Goal: Transaction & Acquisition: Purchase product/service

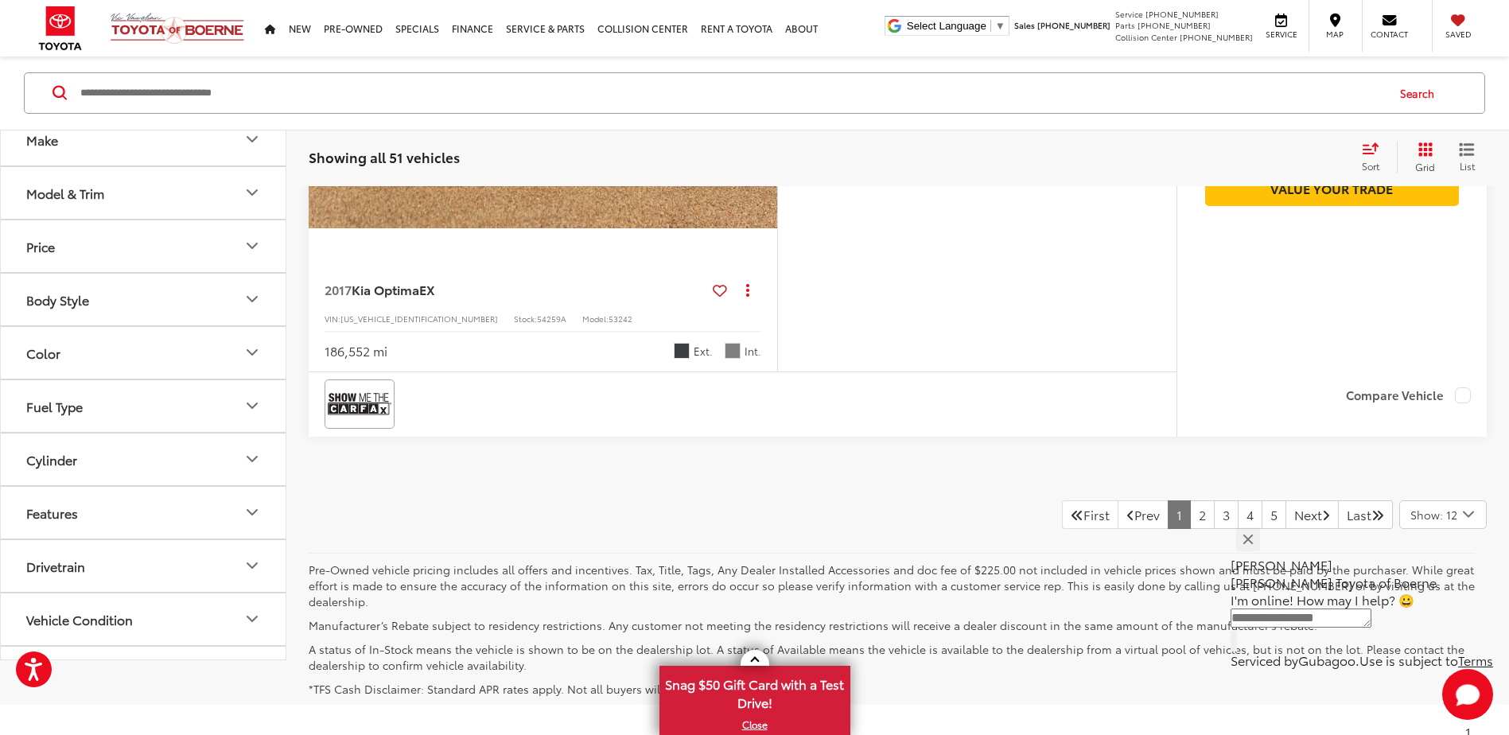
scroll to position [7264, 0]
click at [1165, 525] on div "Show: 12" at bounding box center [1443, 514] width 86 height 27
click at [1165, 599] on div "Text" at bounding box center [1362, 641] width 262 height 21
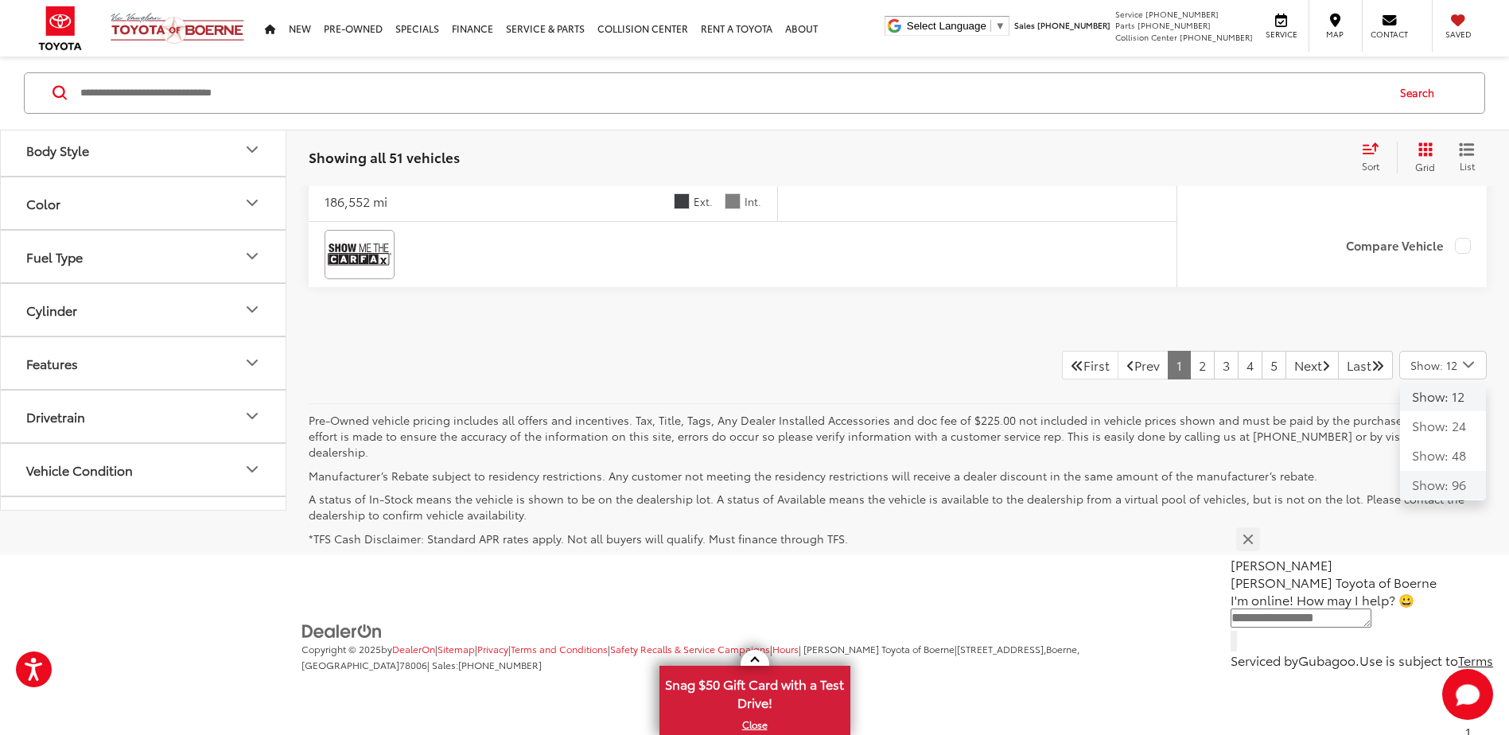
click at [1165, 492] on button "Show: 96" at bounding box center [1443, 485] width 86 height 29
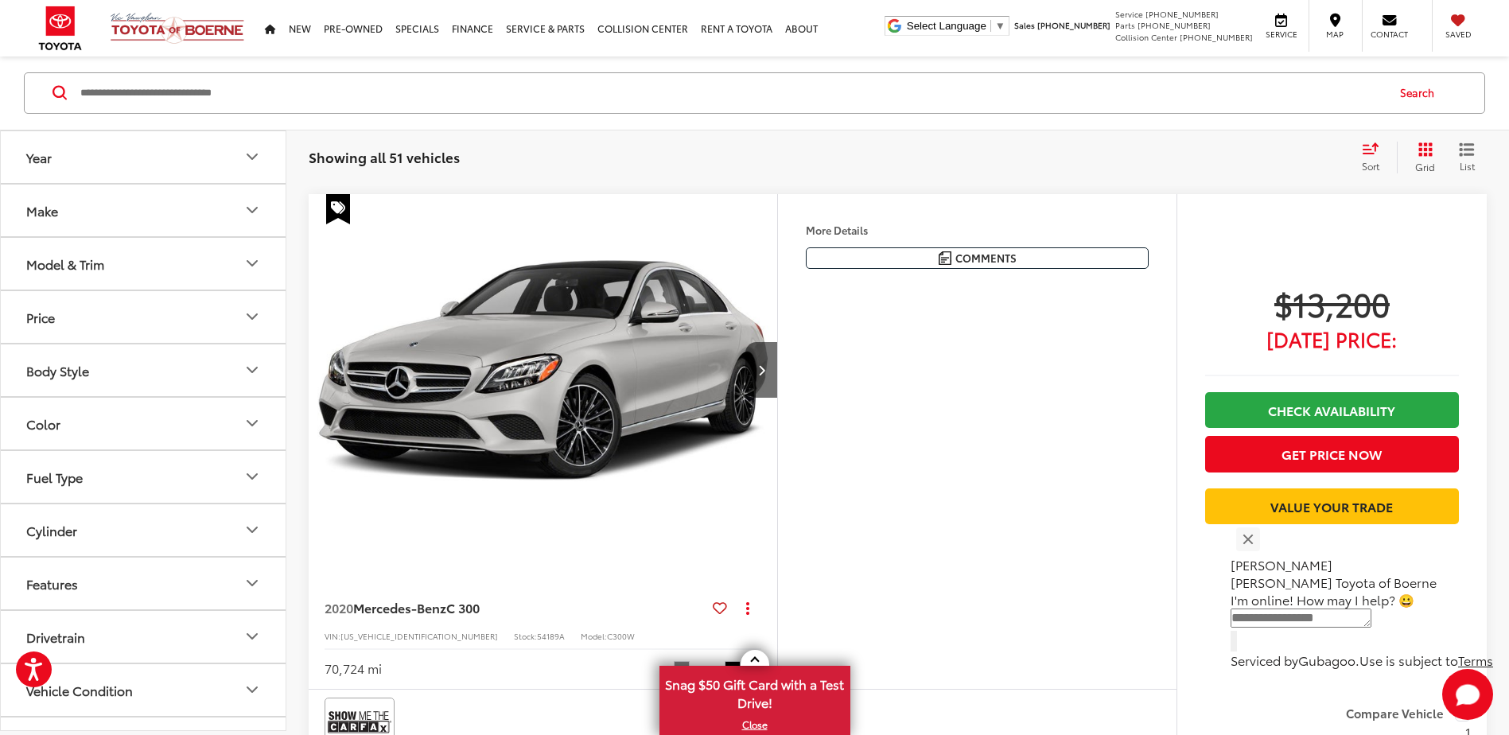
scroll to position [28802, 0]
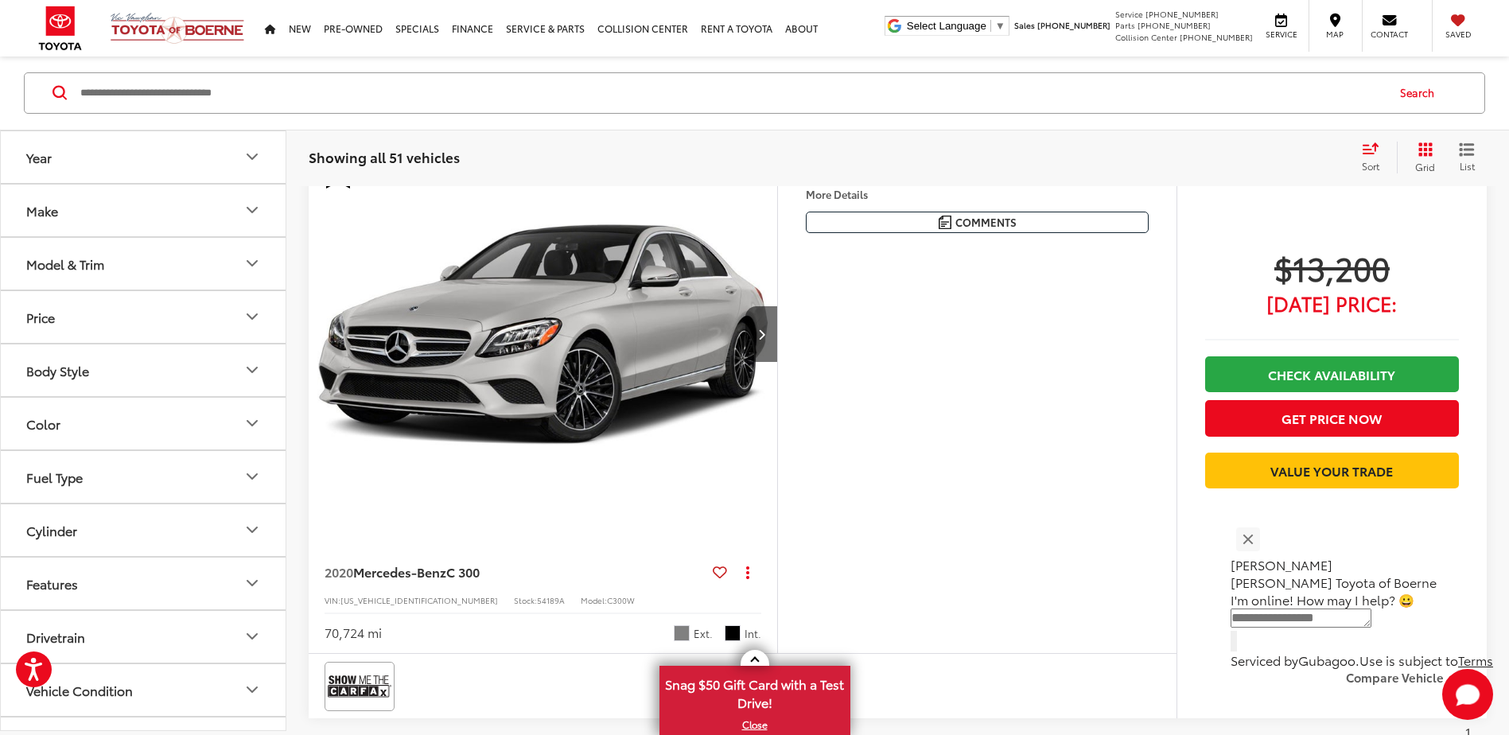
click at [478, 382] on img "2020 Mercedes-Benz C-Class C 300 0" at bounding box center [543, 334] width 471 height 353
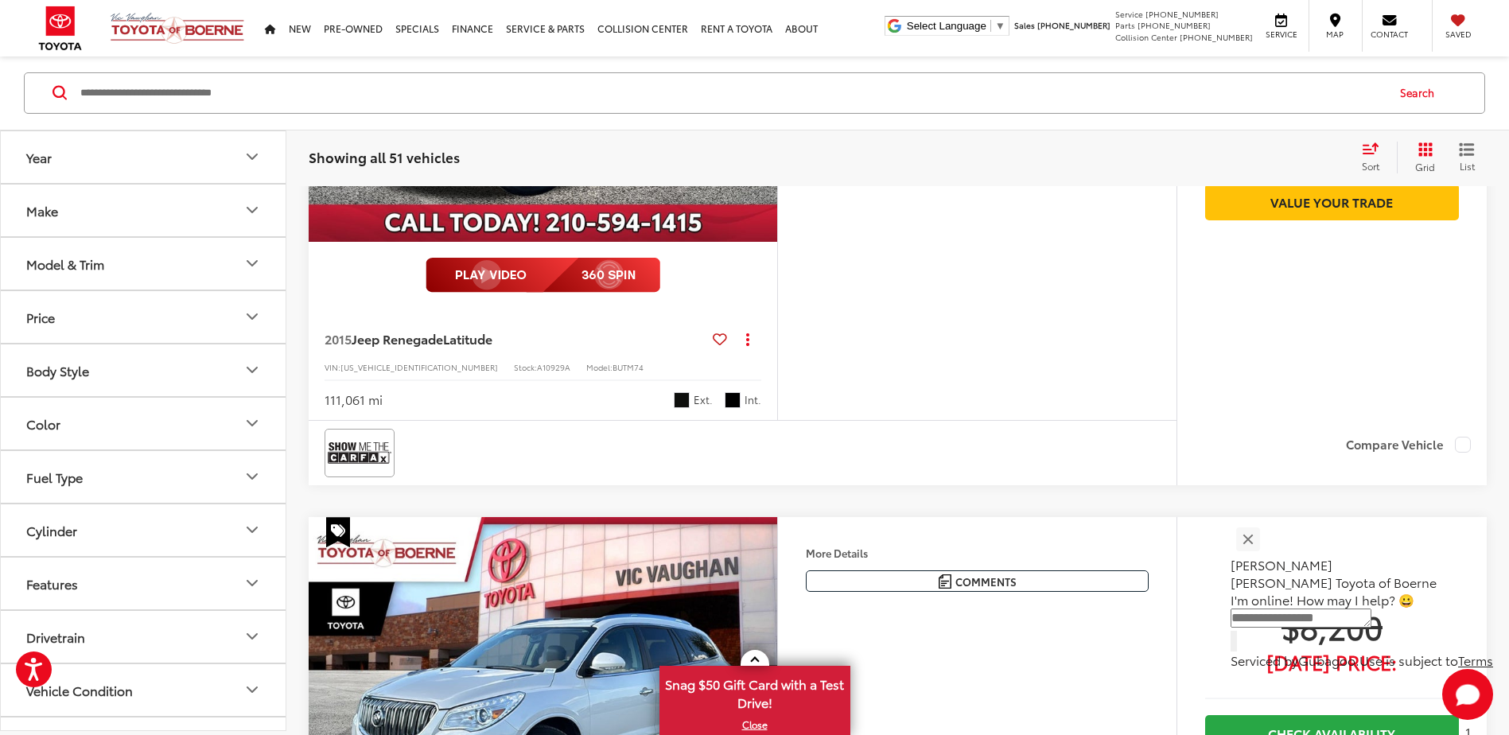
scroll to position [19410, 0]
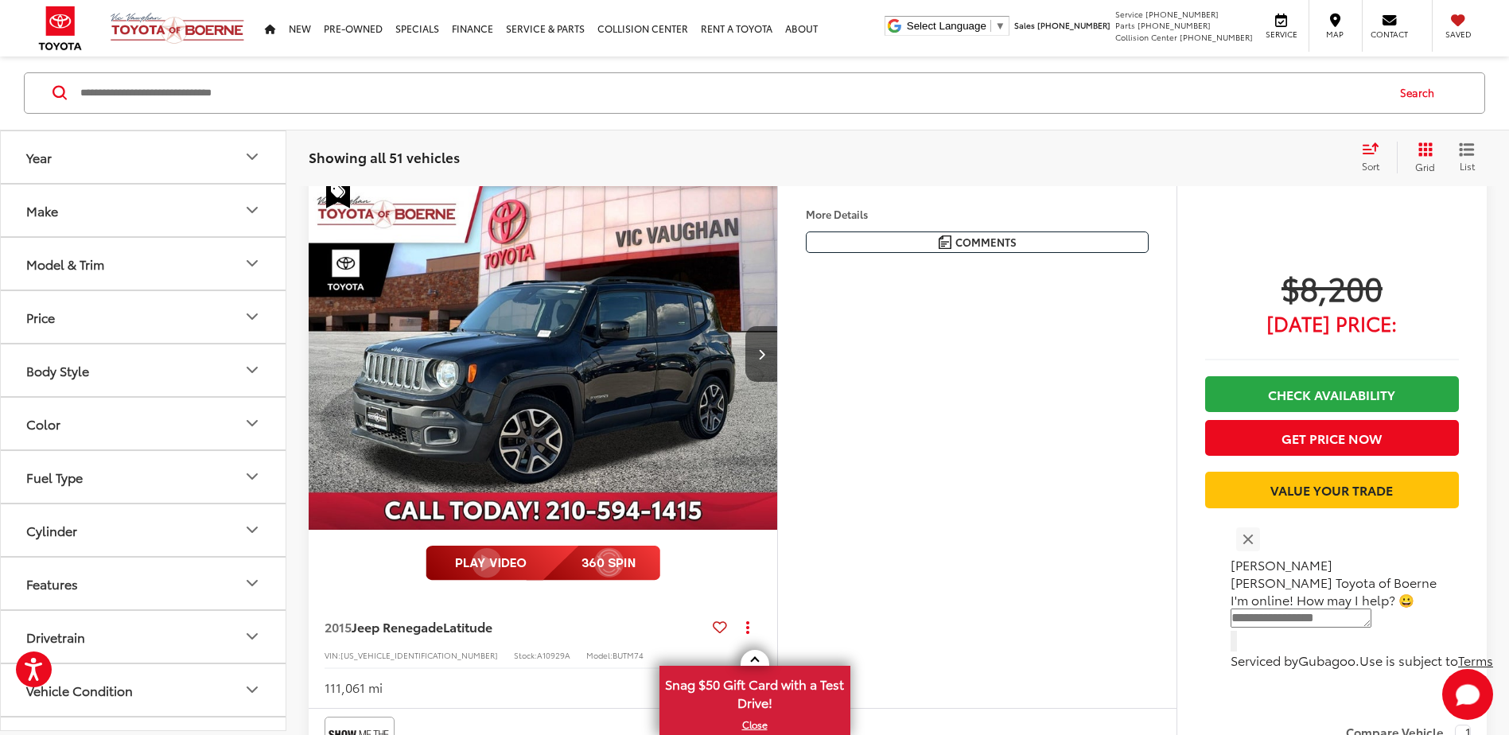
click at [574, 356] on img "2015 Jeep Renegade Latitude 0" at bounding box center [543, 354] width 471 height 353
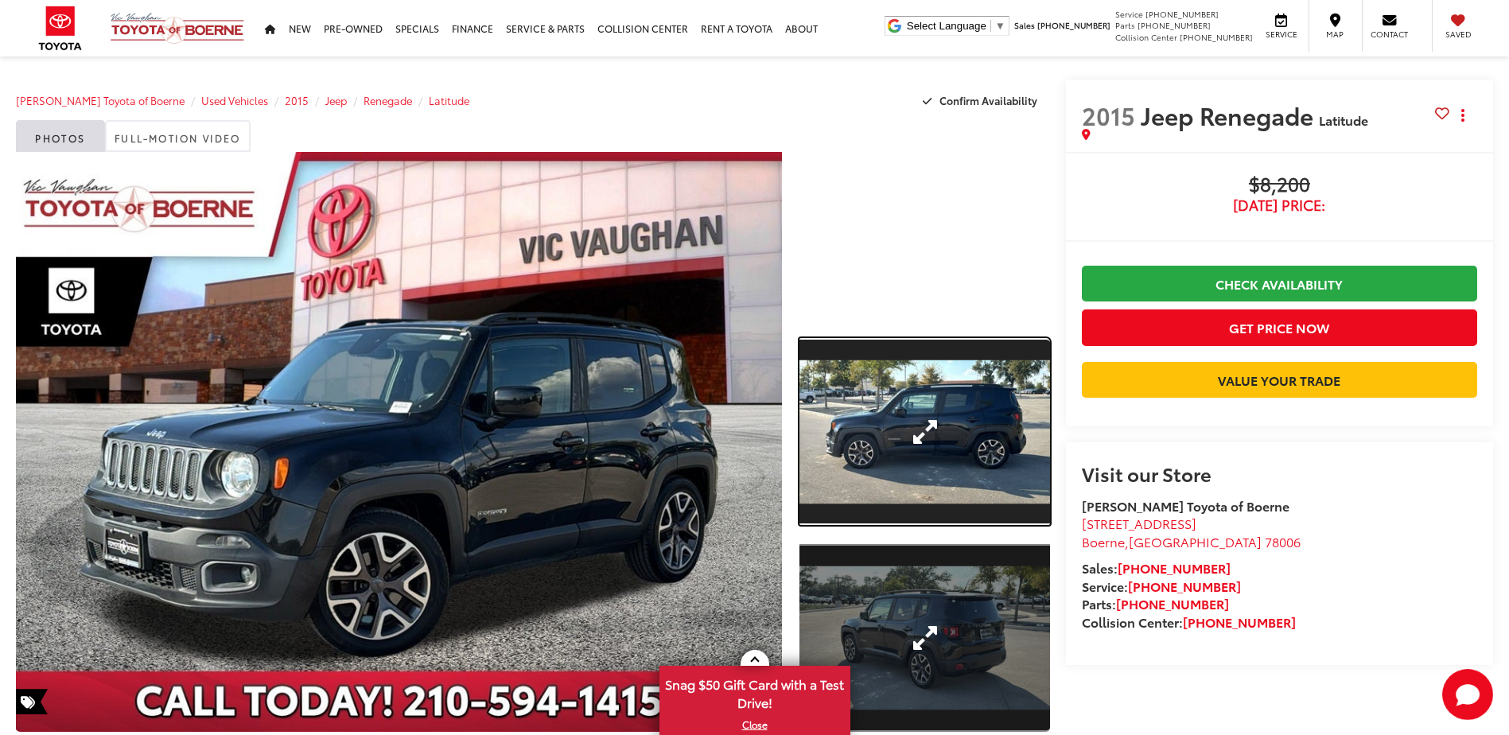
click at [893, 409] on link "Expand Photo 1" at bounding box center [924, 432] width 250 height 188
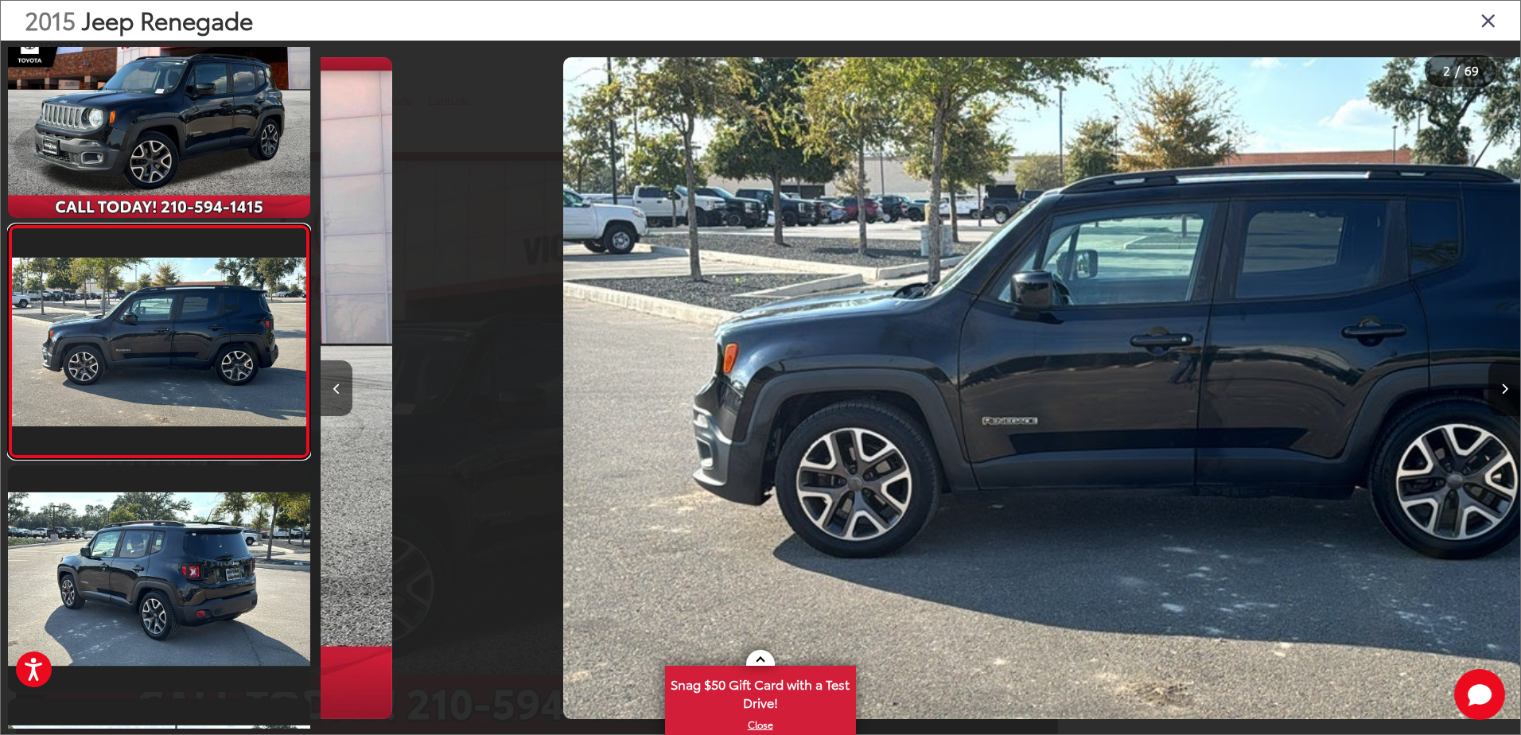
scroll to position [0, 1199]
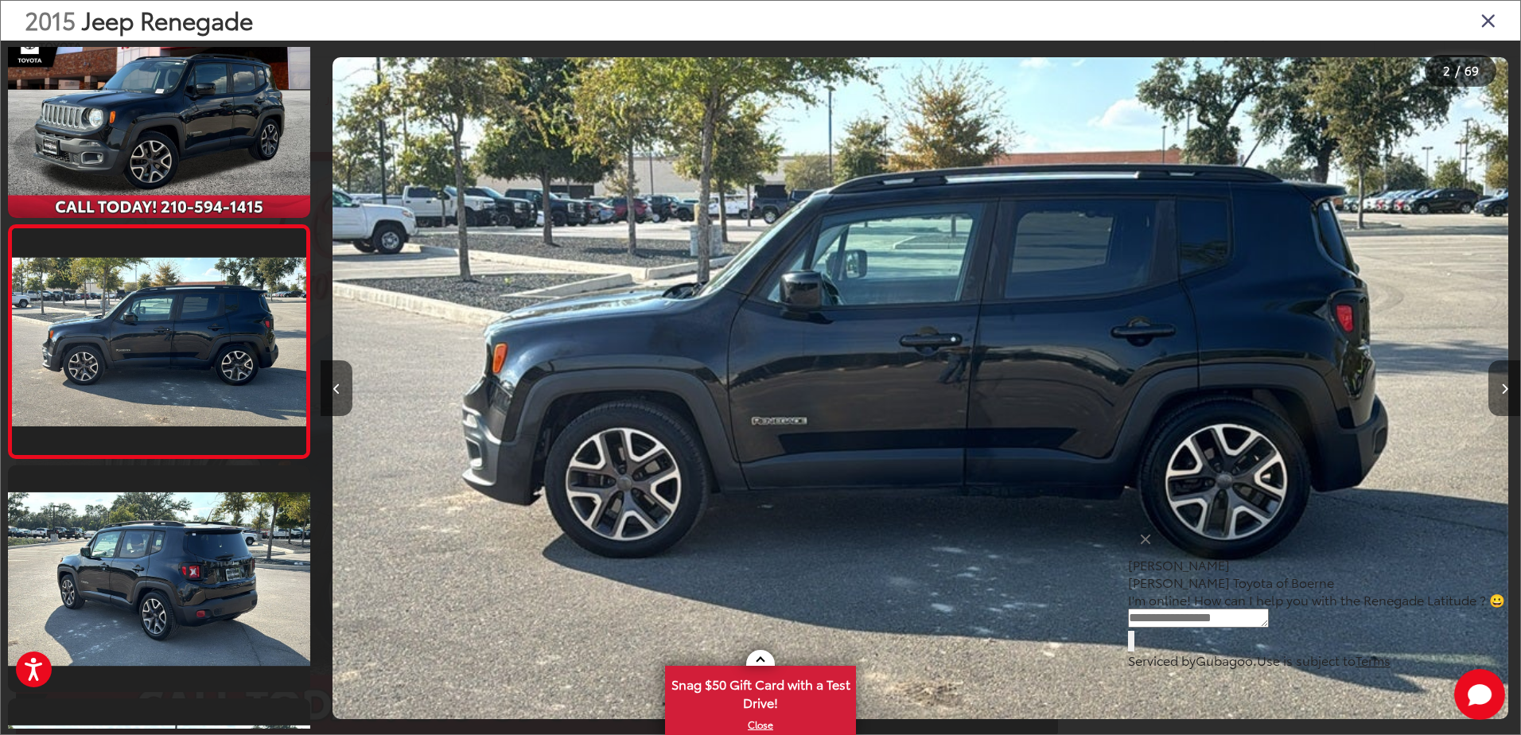
click at [1503, 389] on icon "Next image" at bounding box center [1504, 388] width 7 height 11
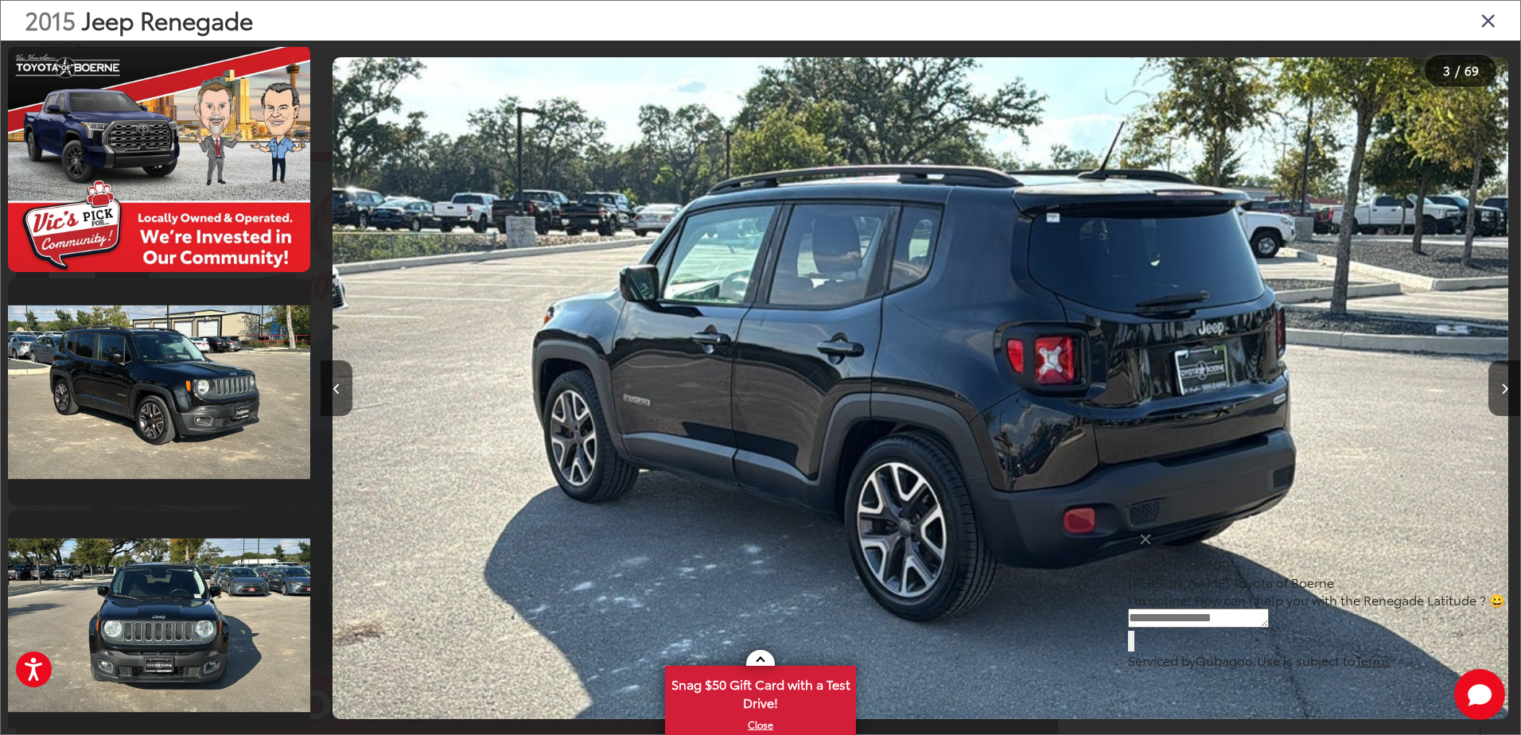
scroll to position [0, 0]
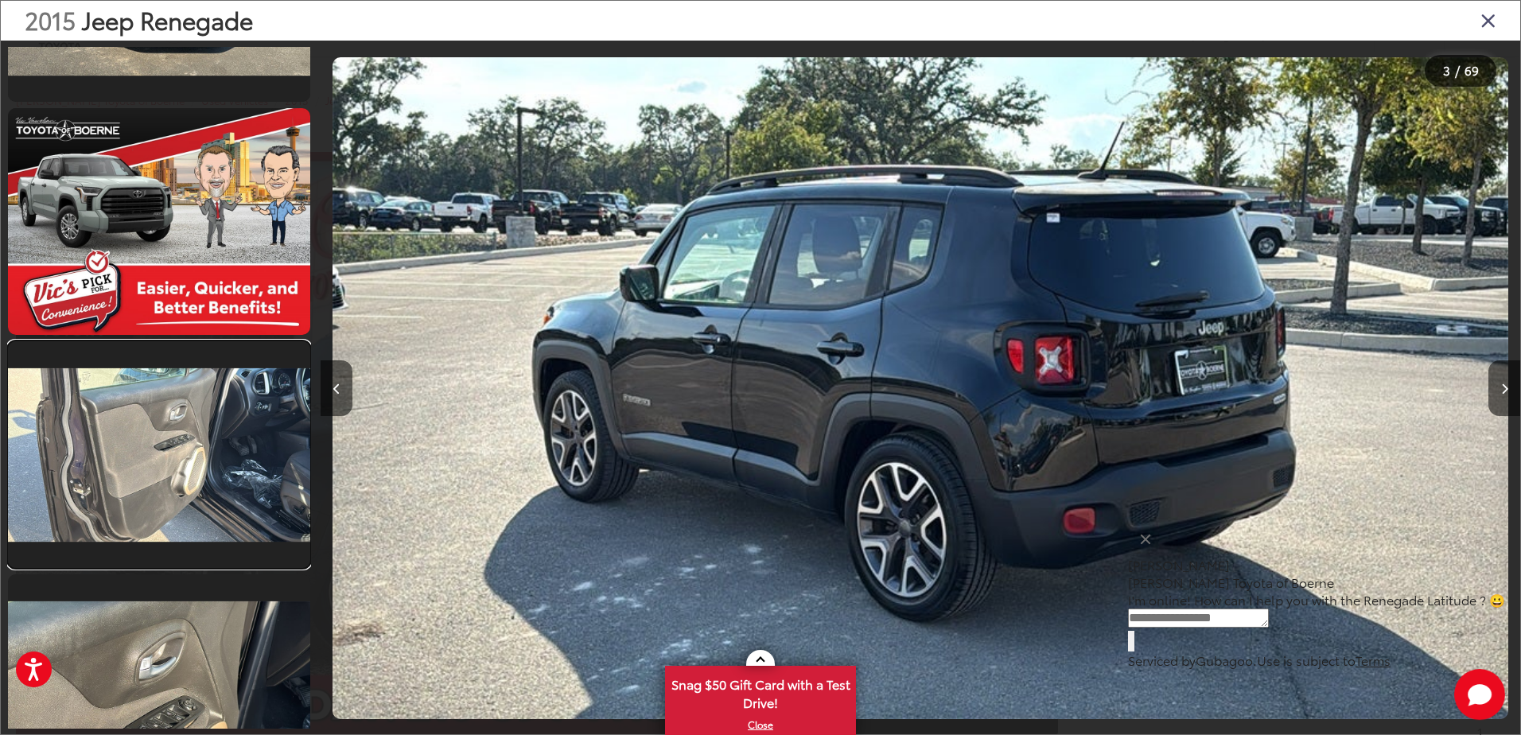
click at [189, 446] on link at bounding box center [159, 454] width 302 height 227
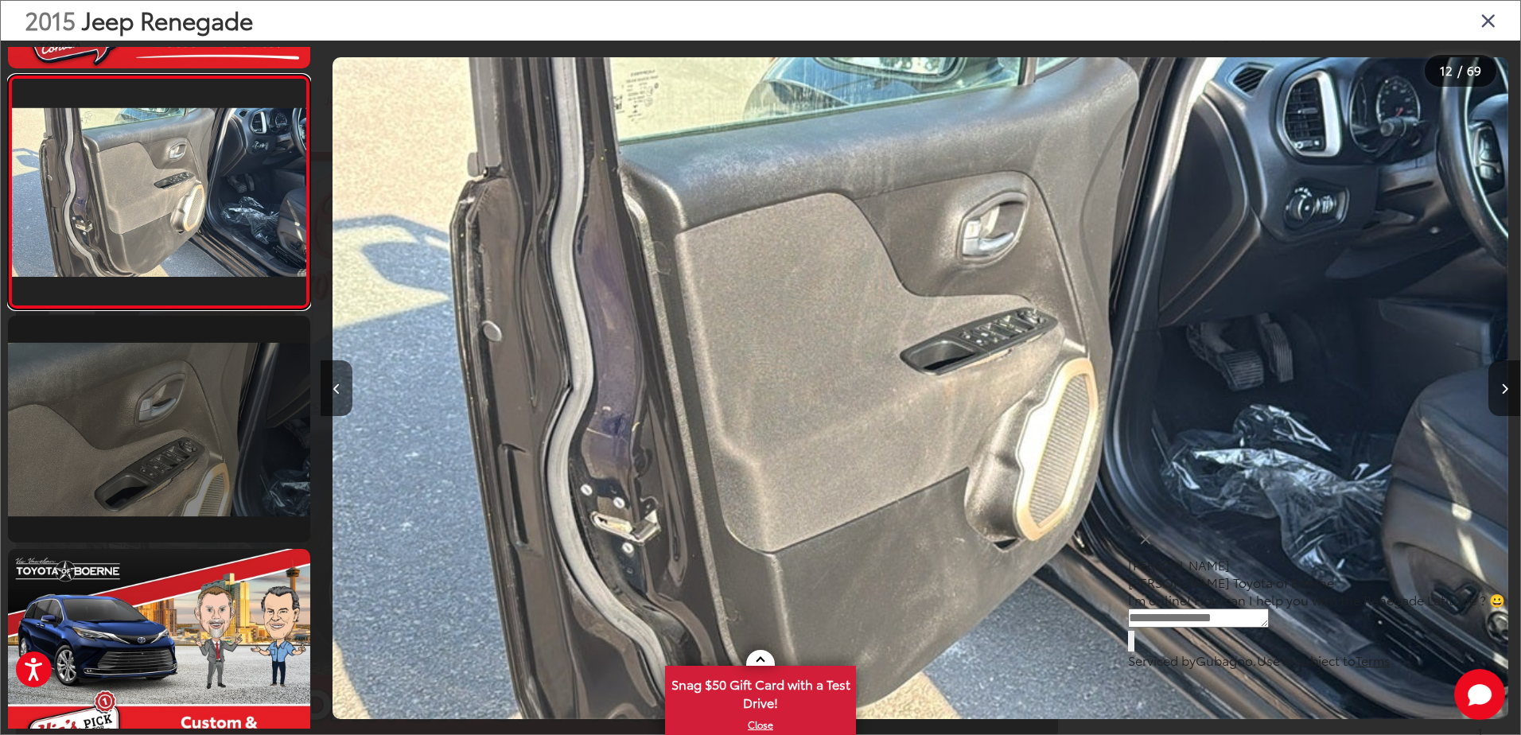
scroll to position [2546, 0]
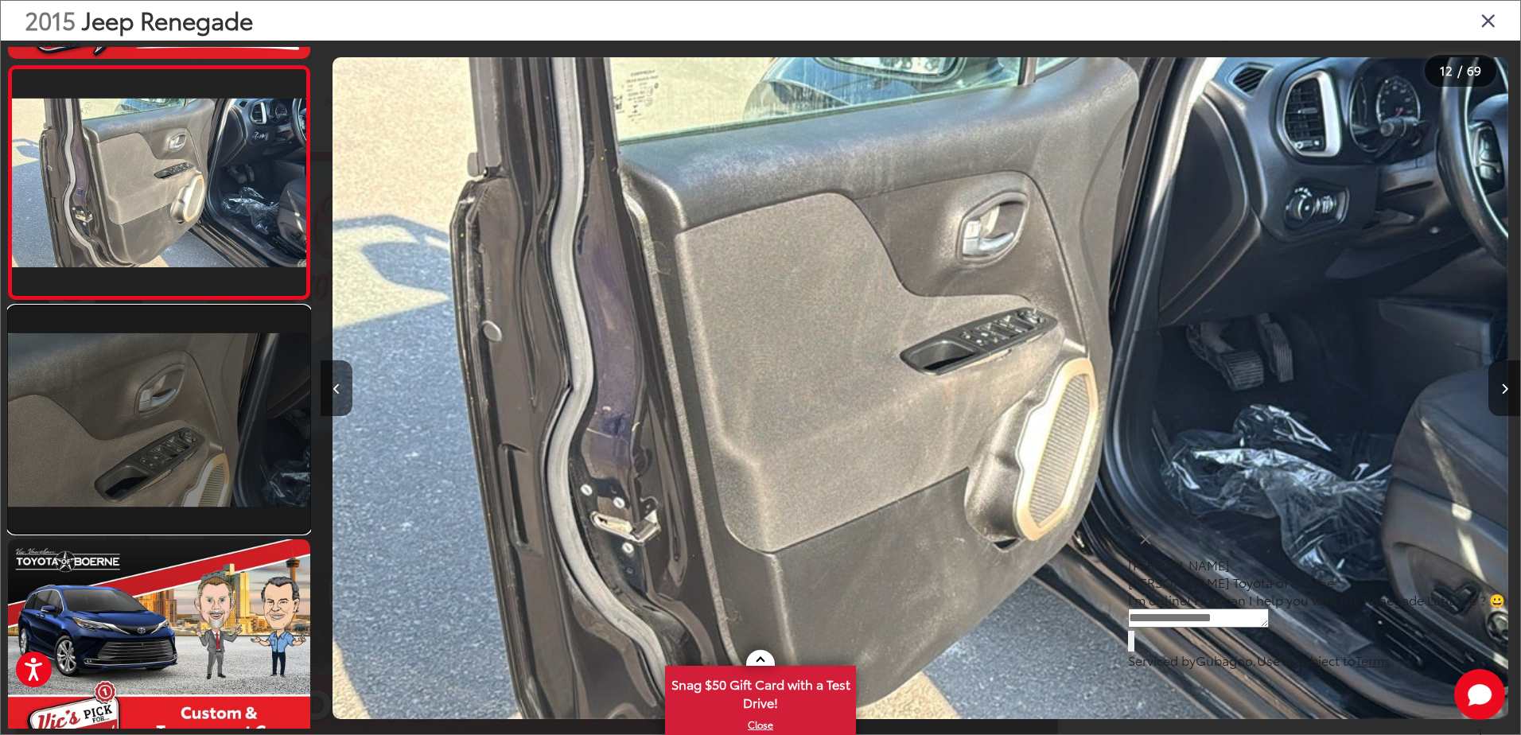
click at [150, 435] on link at bounding box center [159, 419] width 302 height 227
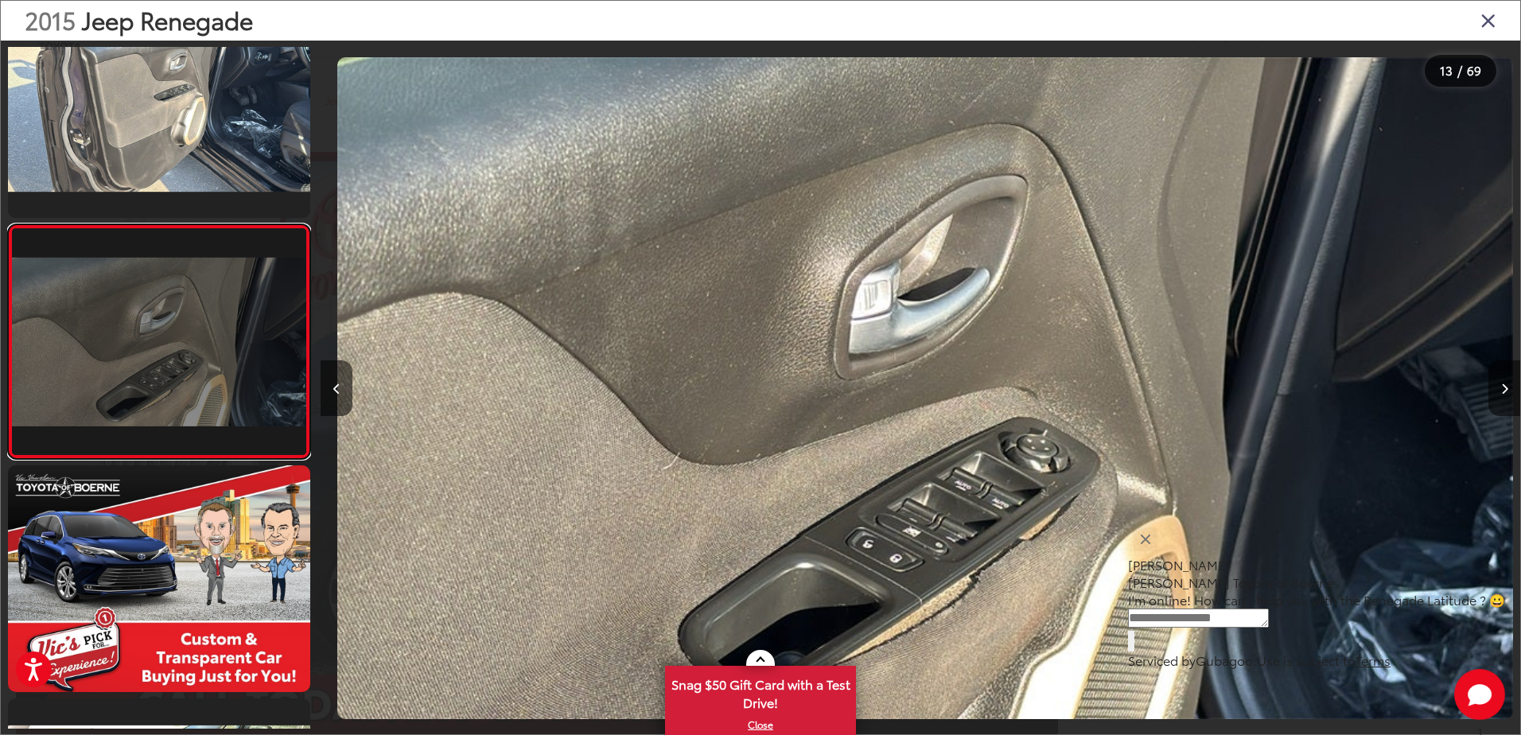
scroll to position [0, 14394]
